Goal: Transaction & Acquisition: Subscribe to service/newsletter

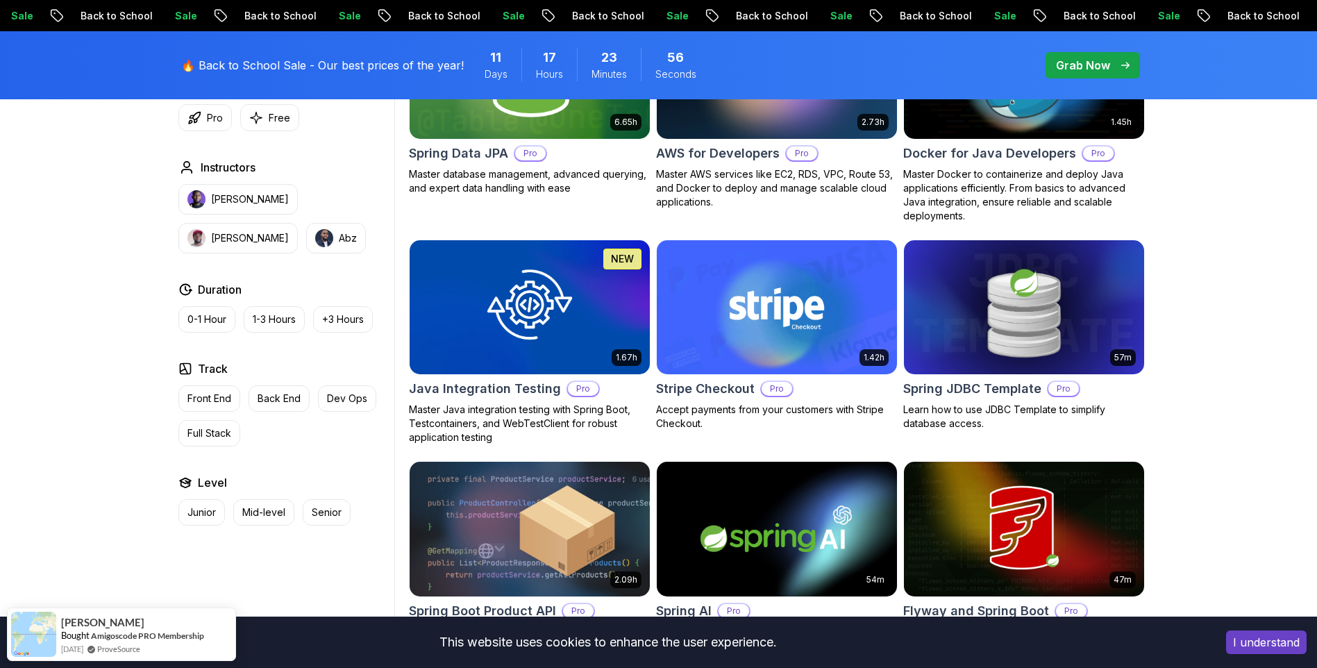
click at [859, 224] on div "5.18h Advanced Spring Boot Pro Dive deep into Spring Boot with our advanced cou…" at bounding box center [777, 334] width 736 height 1107
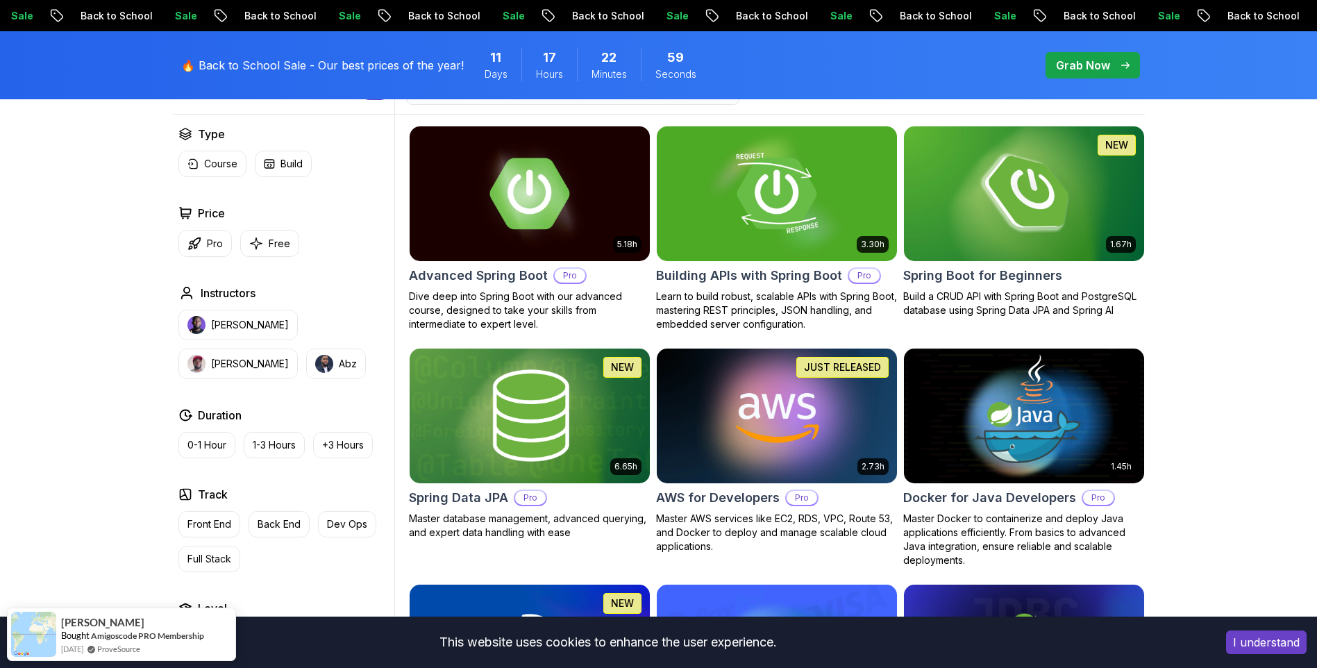
scroll to position [395, 0]
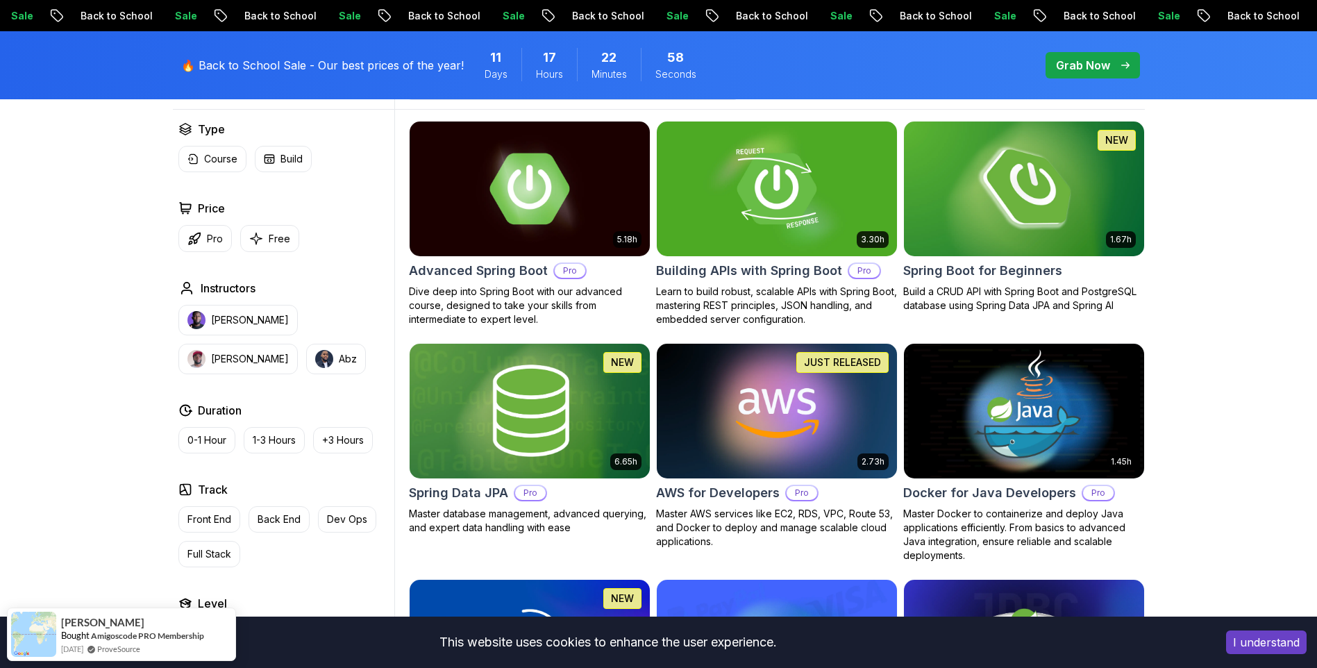
click at [1042, 220] on img at bounding box center [1024, 188] width 252 height 141
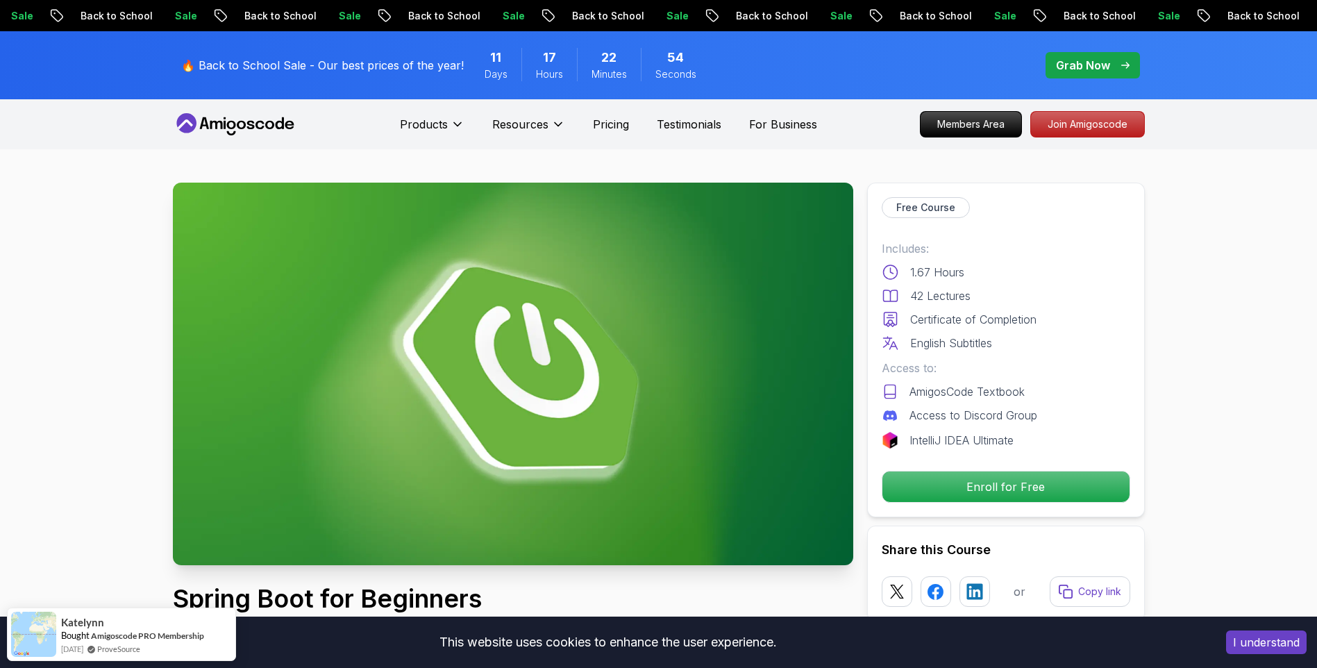
scroll to position [37, 0]
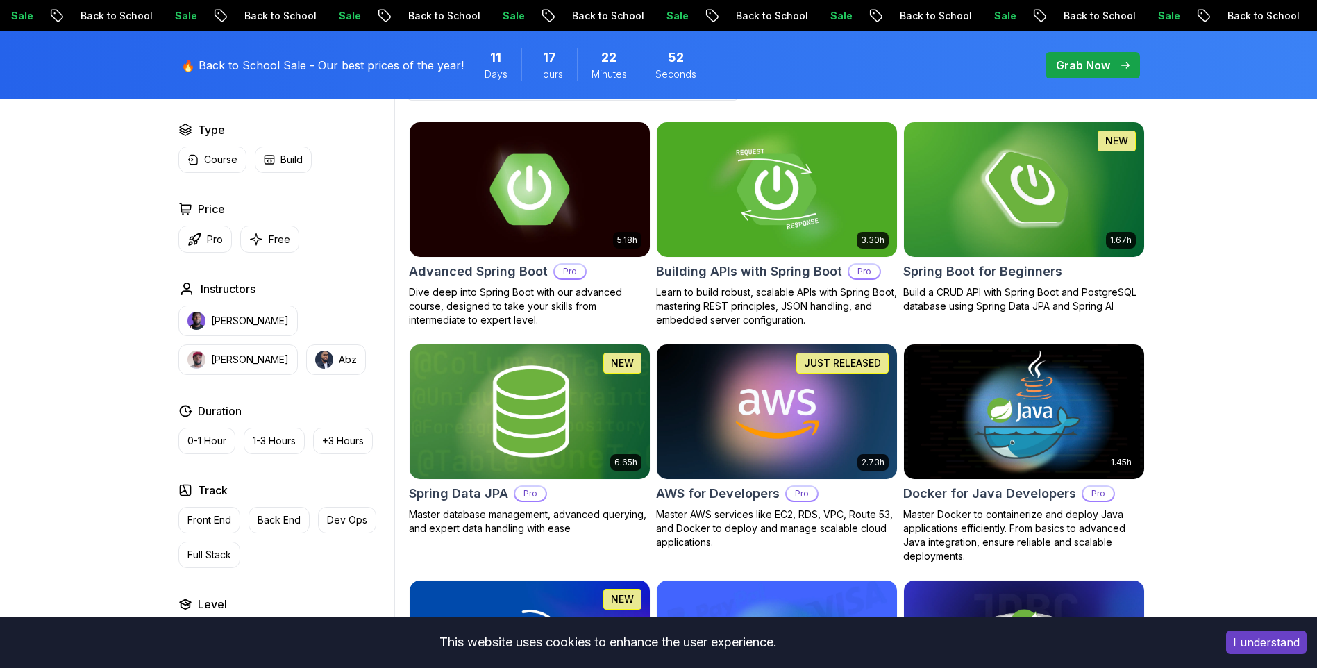
scroll to position [395, 0]
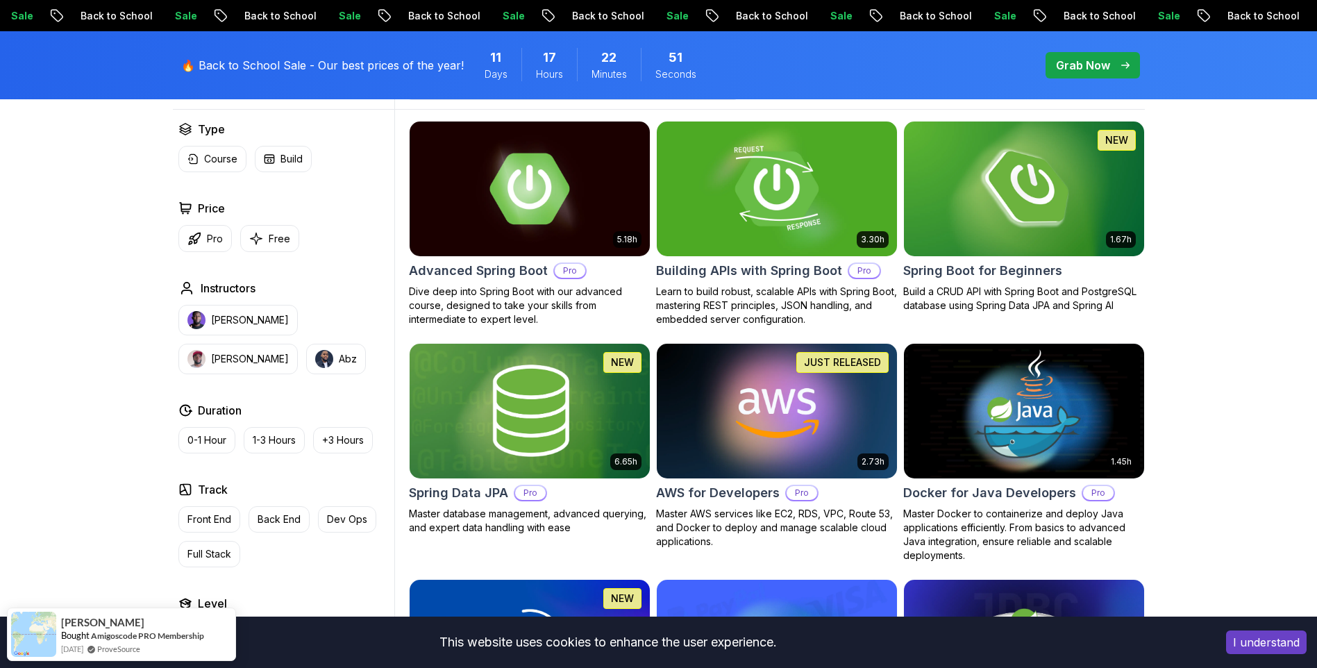
click at [785, 222] on img at bounding box center [777, 188] width 252 height 141
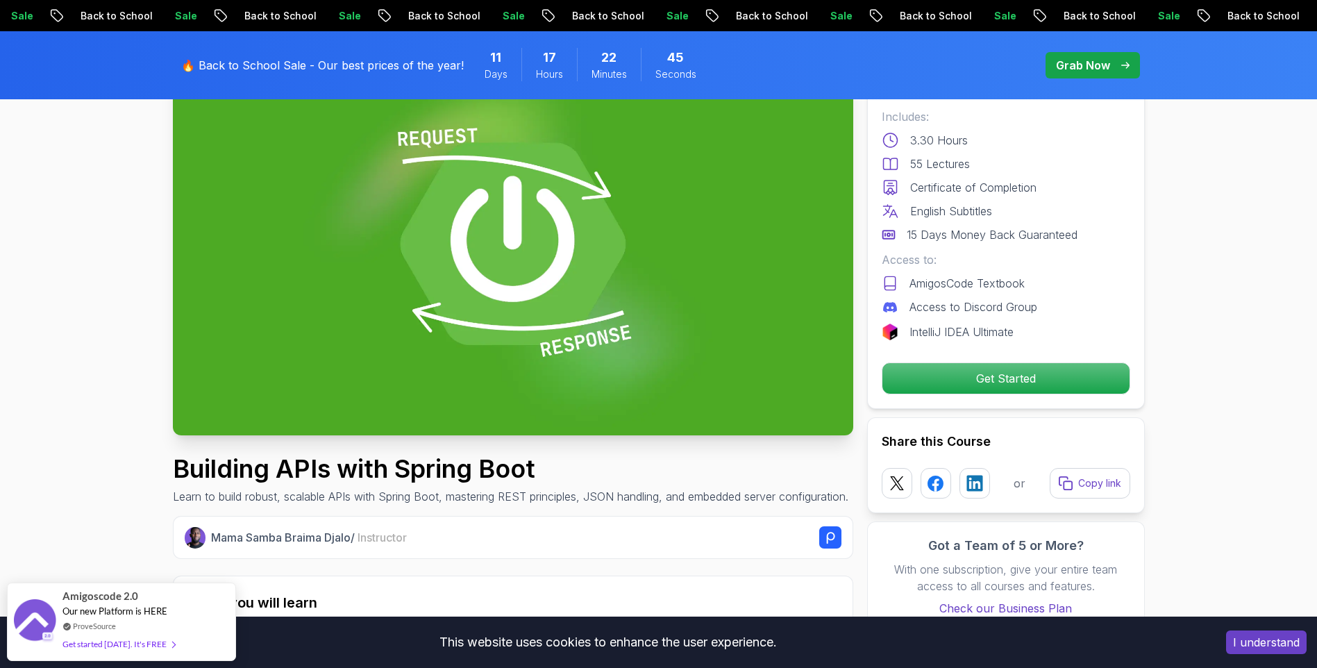
scroll to position [131, 0]
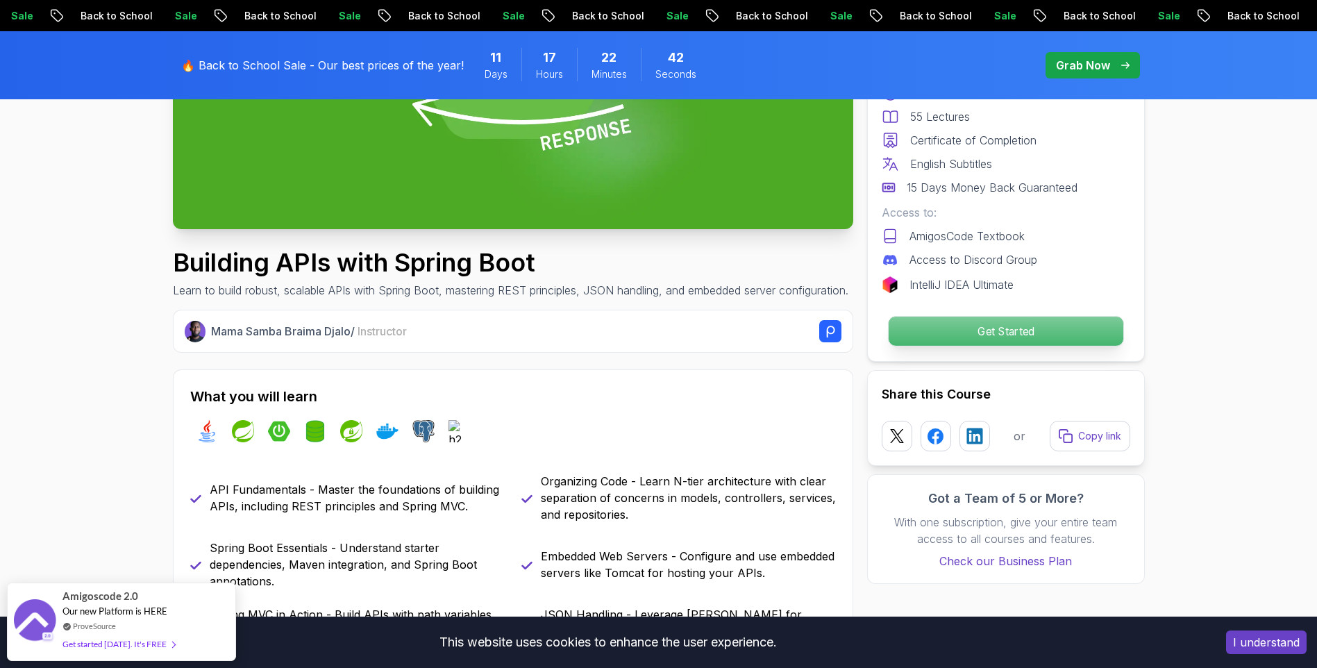
click at [1019, 340] on p "Get Started" at bounding box center [1005, 331] width 235 height 29
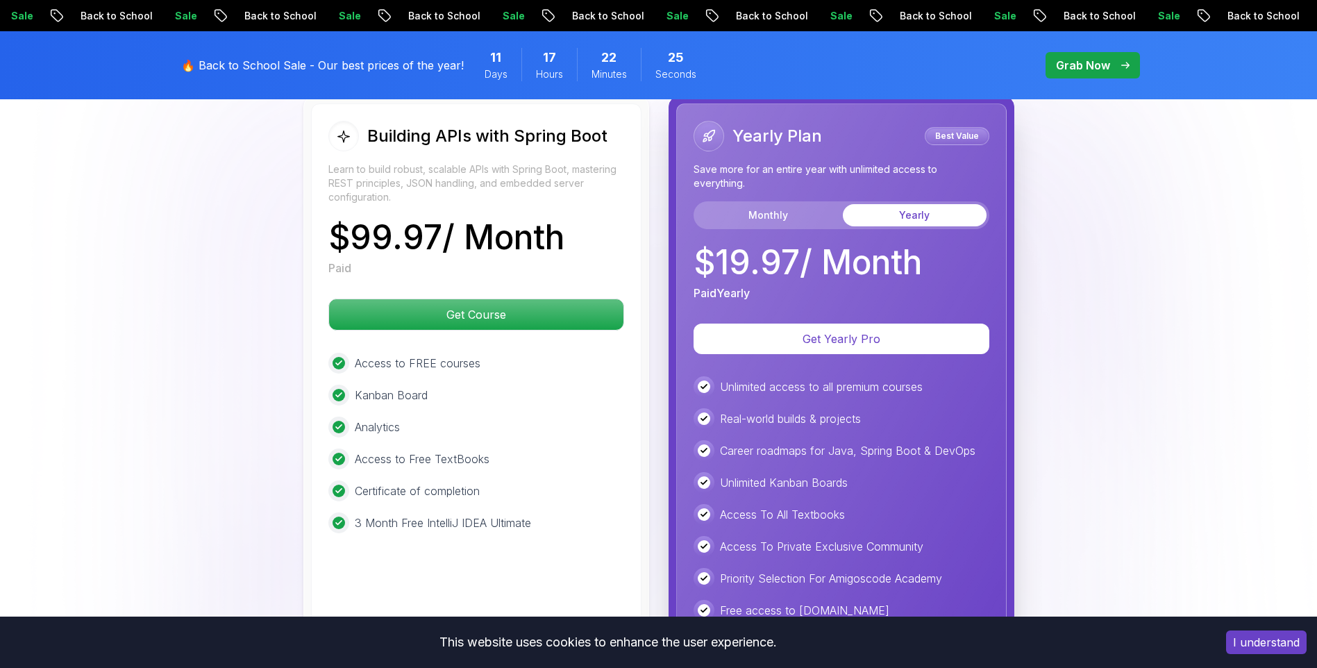
scroll to position [3344, 0]
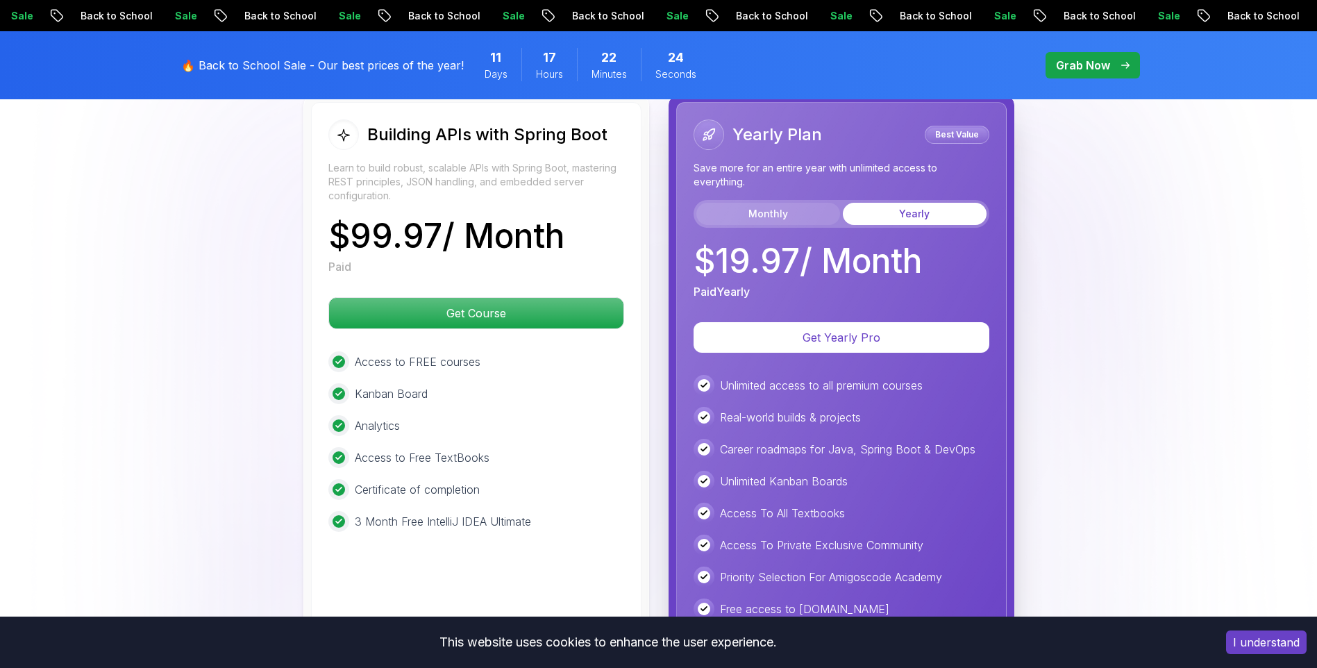
click at [762, 203] on button "Monthly" at bounding box center [768, 214] width 144 height 22
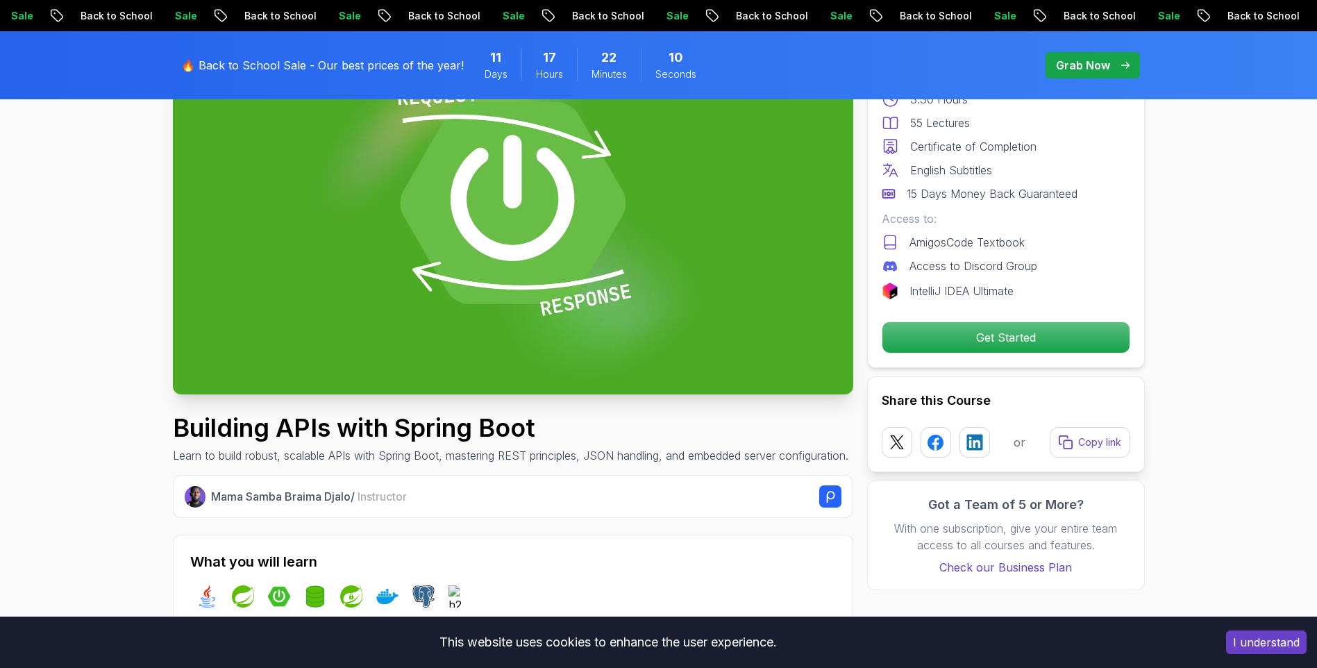
scroll to position [0, 0]
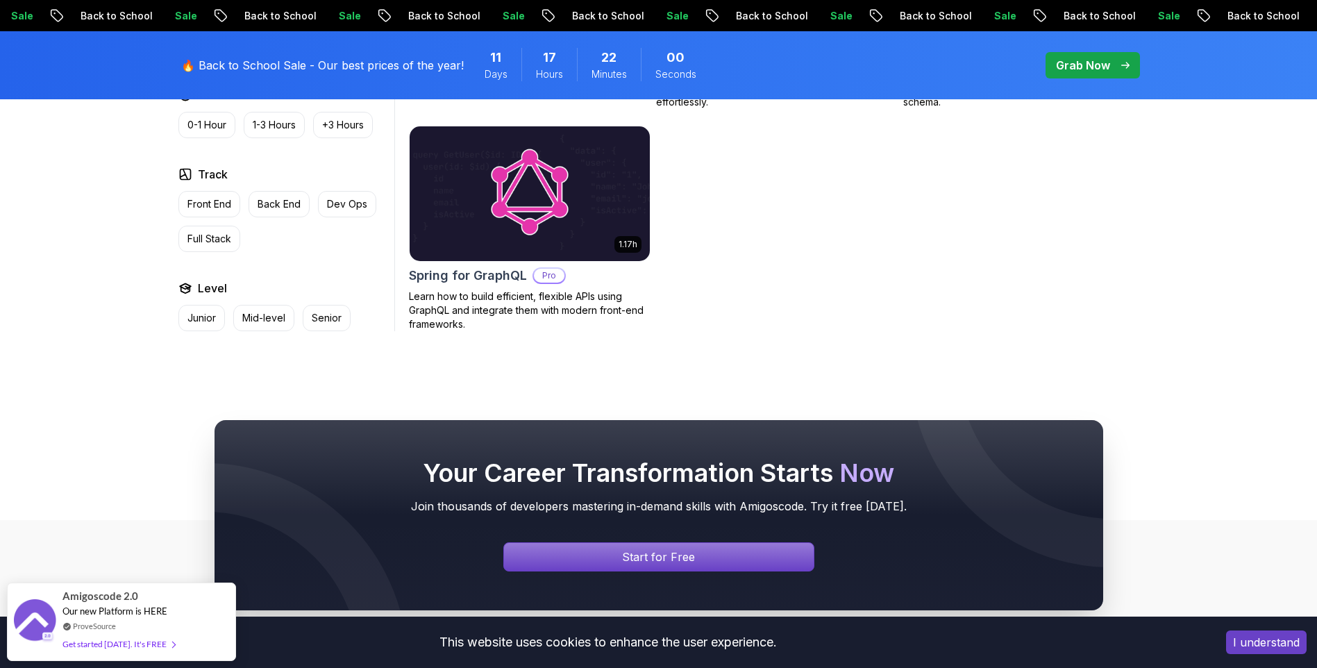
scroll to position [1296, 0]
